Goal: Navigation & Orientation: Find specific page/section

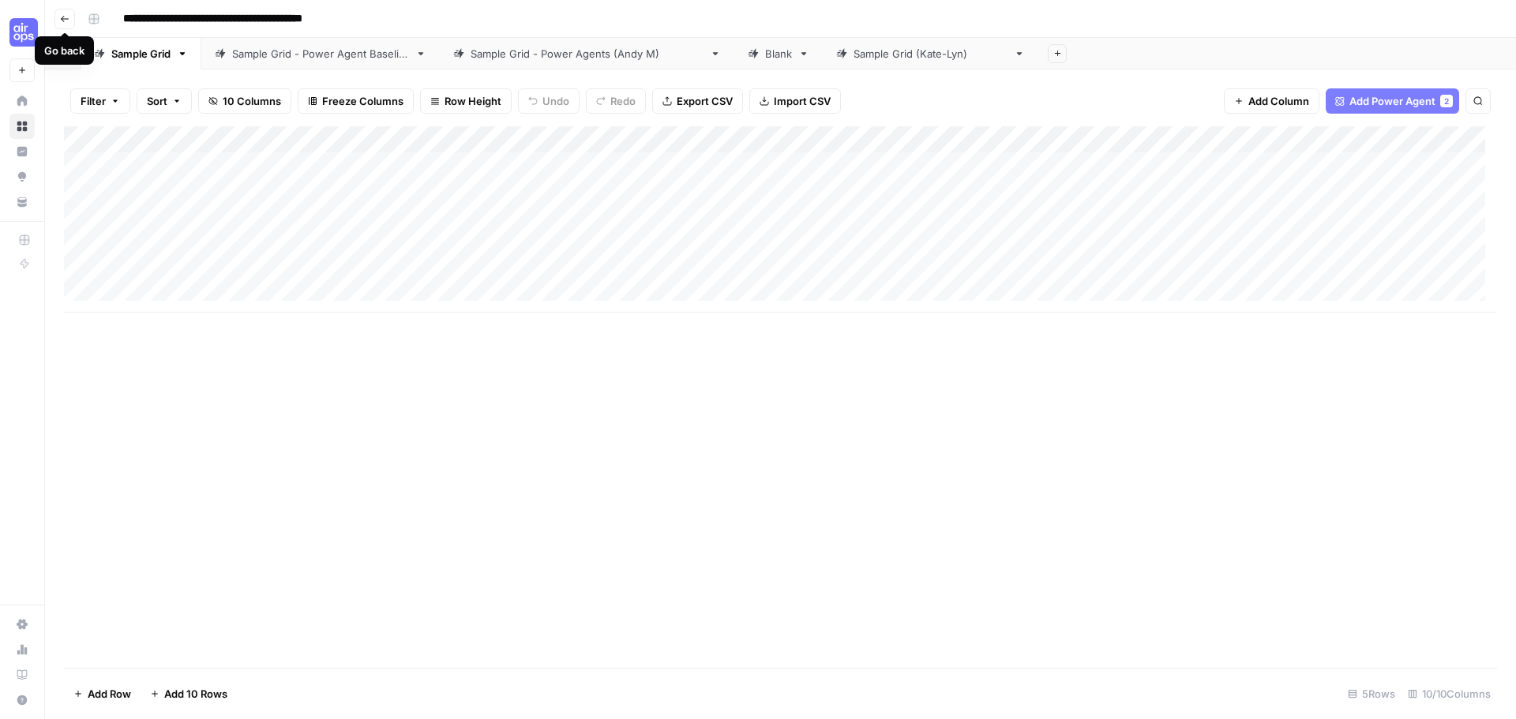
click at [58, 21] on button "Go back" at bounding box center [64, 19] width 21 height 21
click at [67, 51] on button "button" at bounding box center [63, 53] width 36 height 31
click at [71, 17] on button "Go back" at bounding box center [64, 19] width 21 height 21
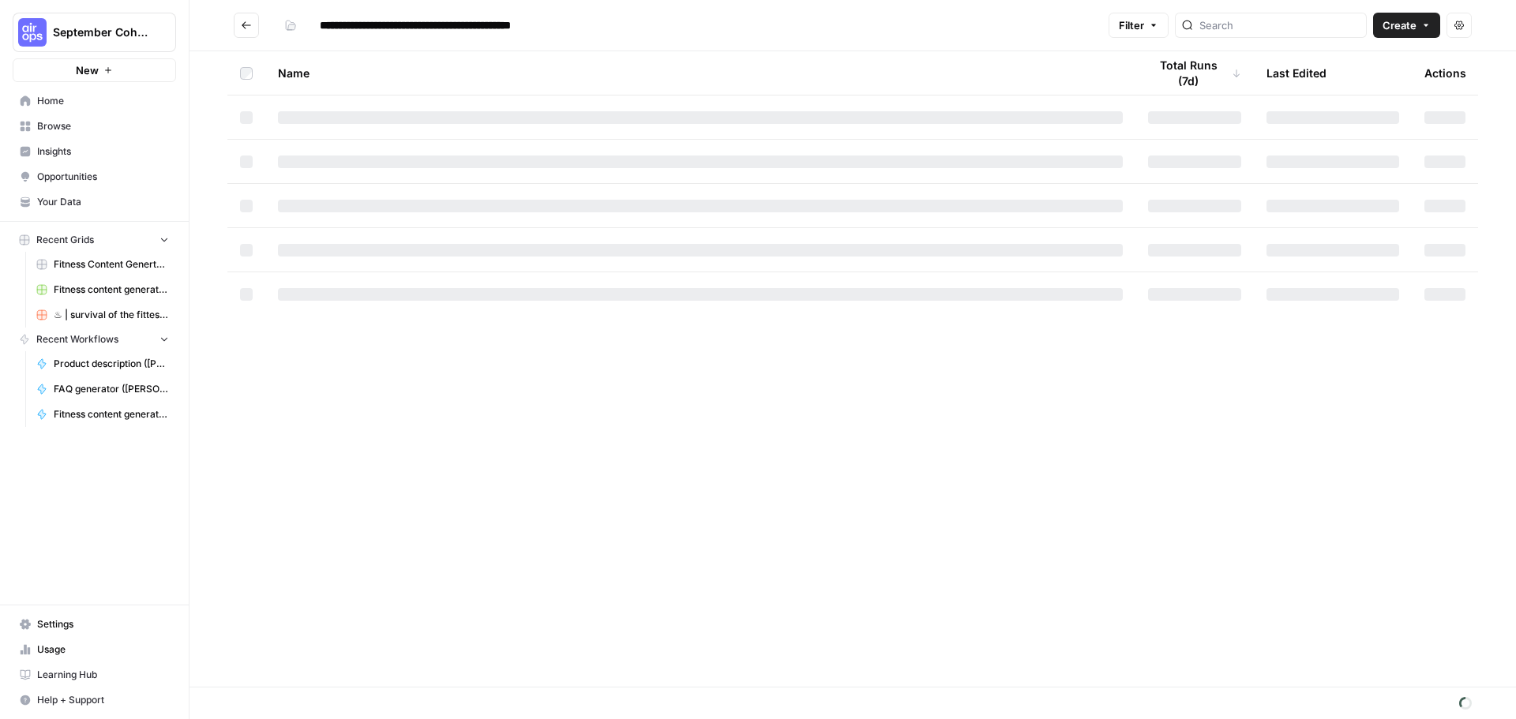
click at [56, 211] on link "Your Data" at bounding box center [94, 201] width 163 height 25
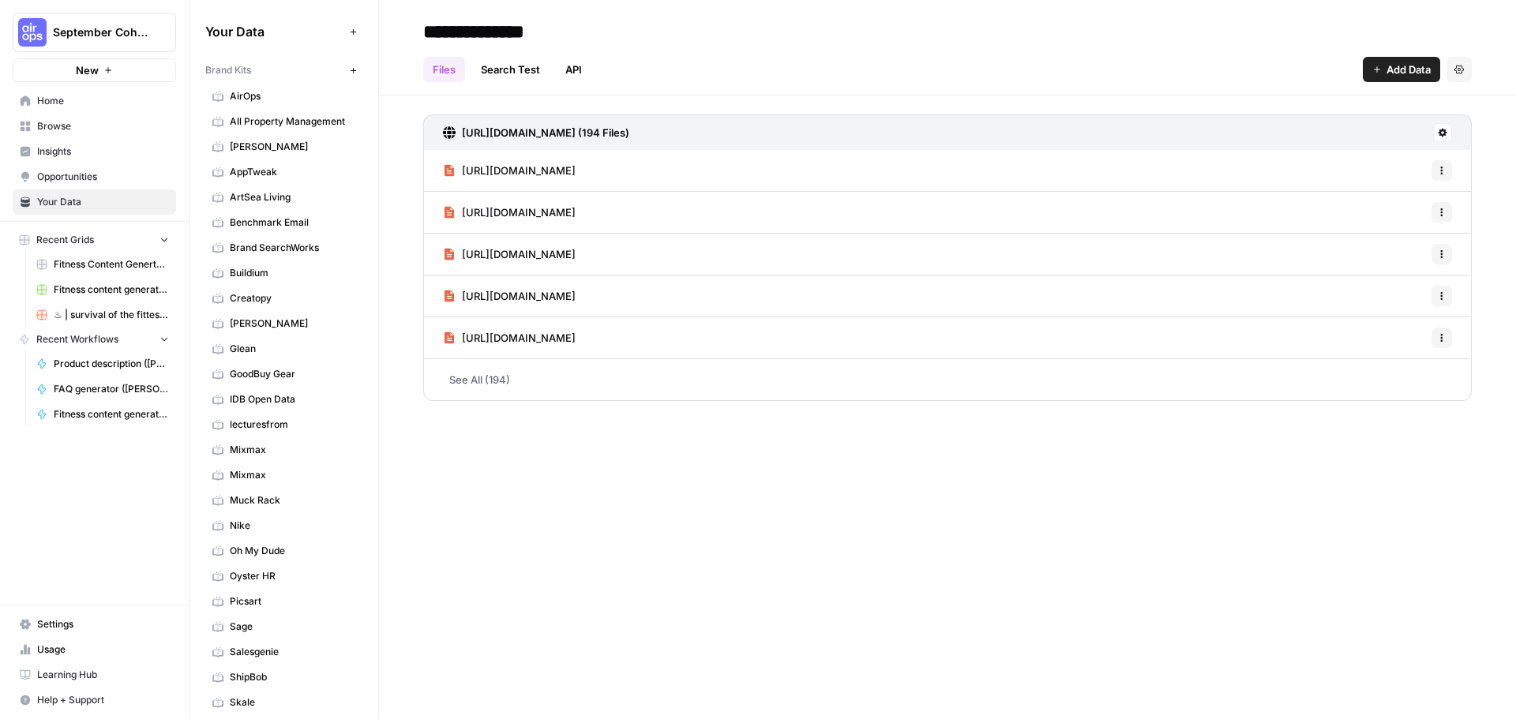
click at [70, 124] on span "Browse" at bounding box center [103, 126] width 132 height 14
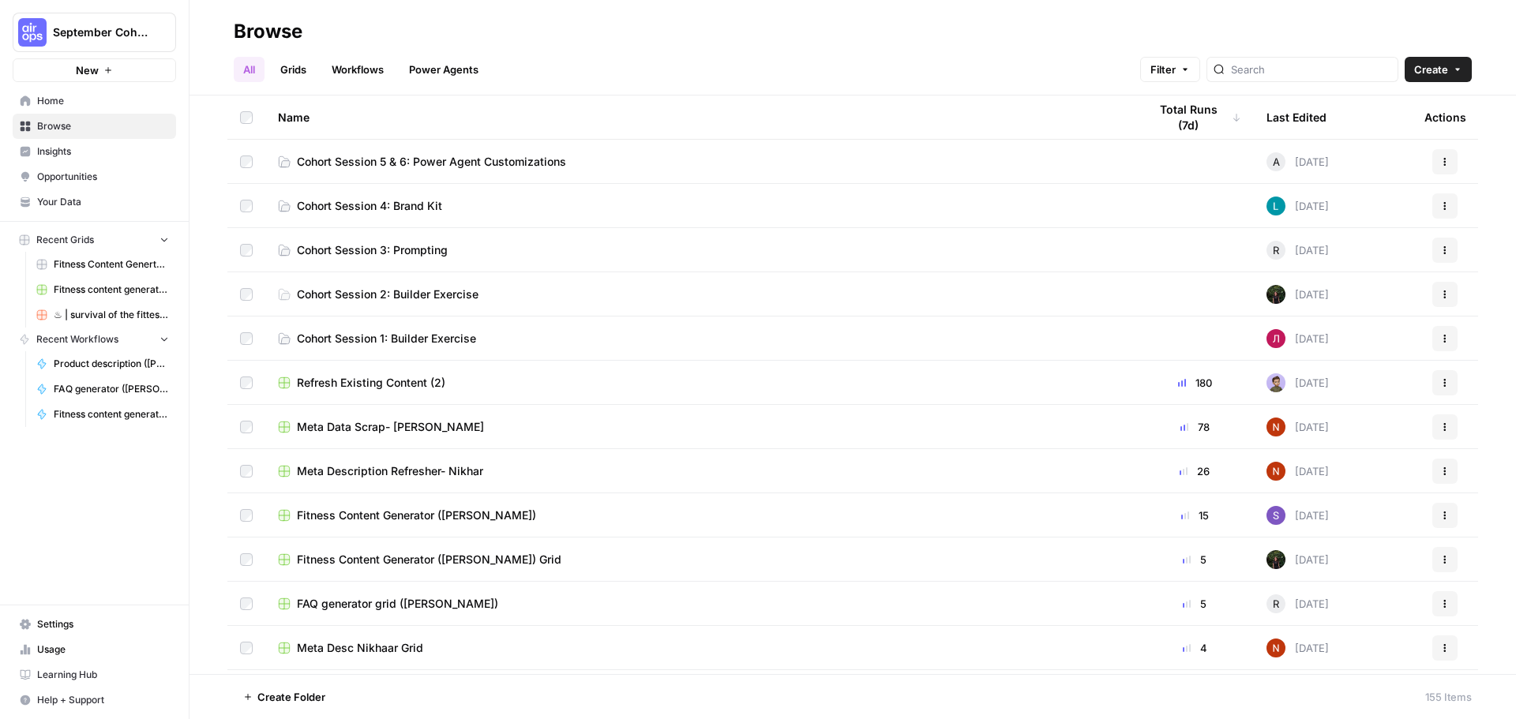
click at [492, 162] on span "Cohort Session 5 & 6: Power Agent Customizations" at bounding box center [431, 162] width 269 height 16
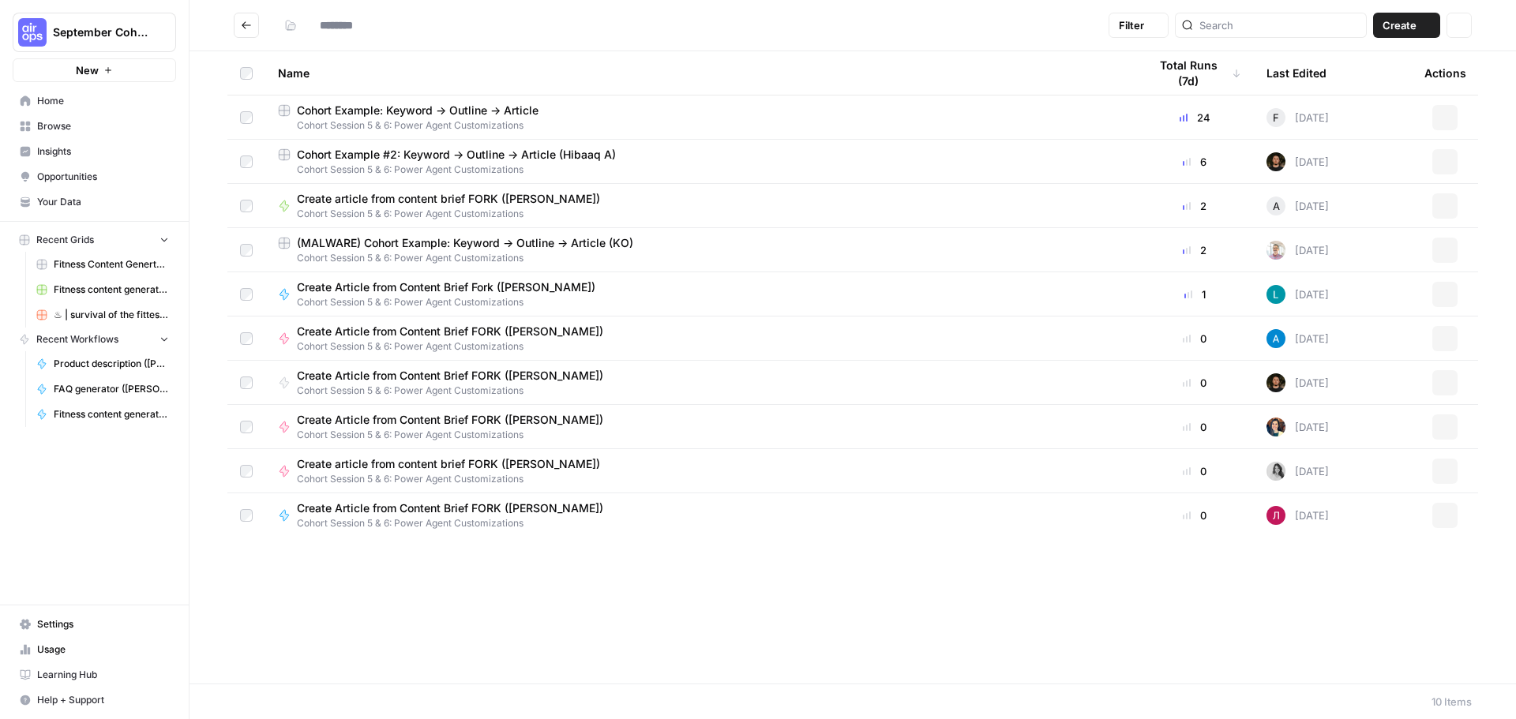
type input "**********"
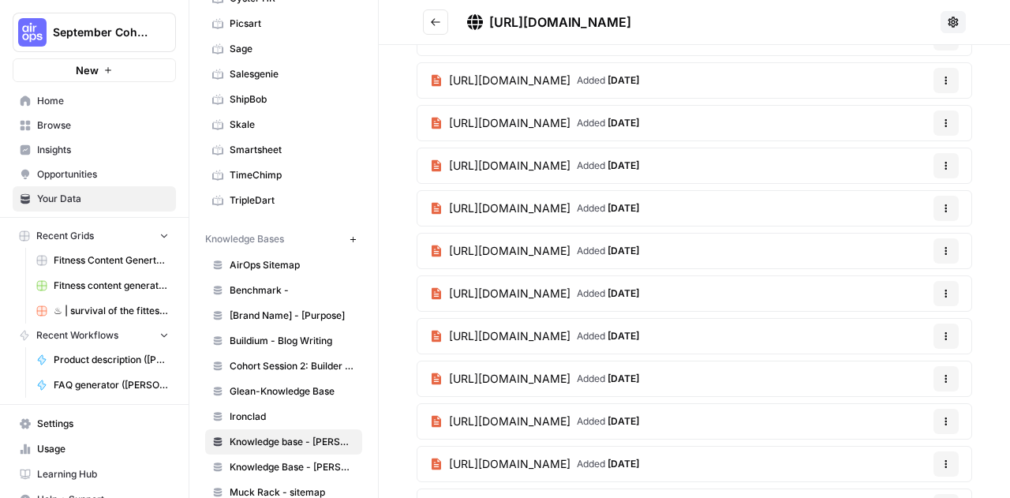
scroll to position [577, 0]
